Goal: Transaction & Acquisition: Purchase product/service

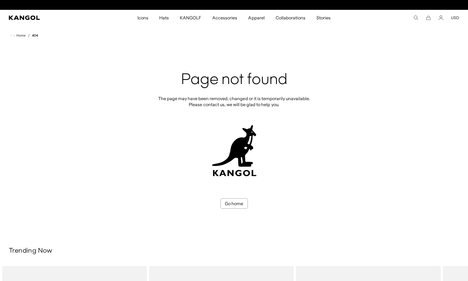
scroll to position [0, 113]
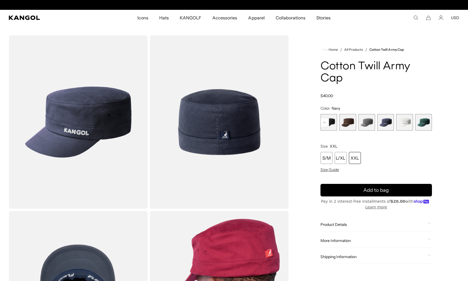
scroll to position [0, 113]
